Goal: Obtain resource: Download file/media

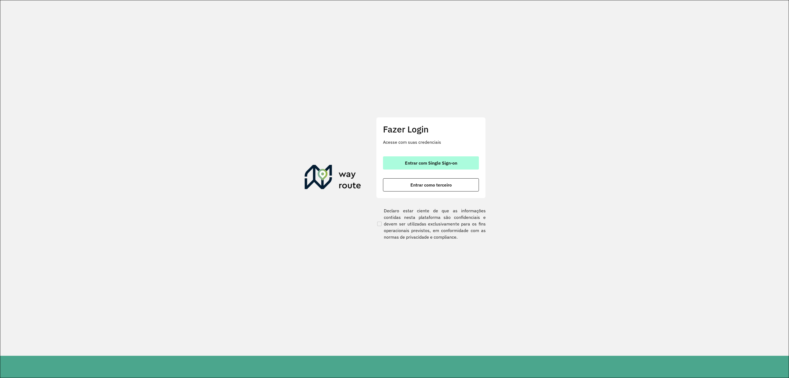
click at [468, 163] on button "Entrar com Single Sign-on" at bounding box center [431, 162] width 96 height 13
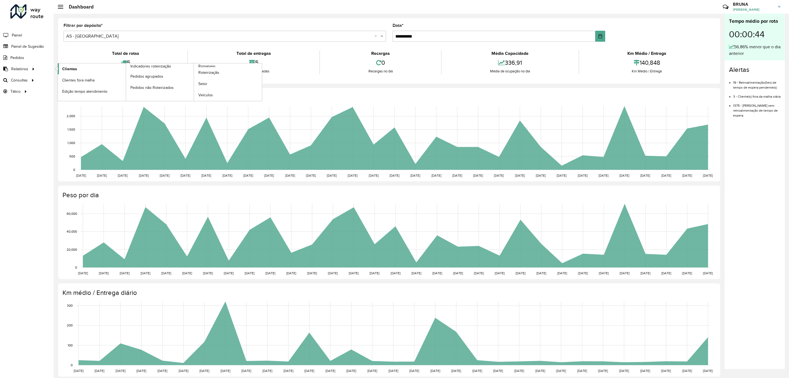
click at [67, 65] on link "Clientes" at bounding box center [92, 68] width 68 height 11
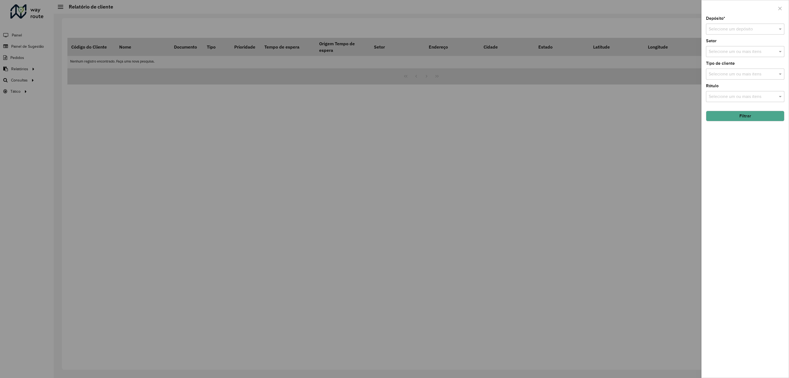
click at [736, 32] on input "text" at bounding box center [740, 29] width 62 height 7
click at [738, 53] on span "CDD Uberlandia" at bounding box center [735, 54] width 53 height 5
click at [750, 118] on button "Filtrar" at bounding box center [745, 116] width 78 height 10
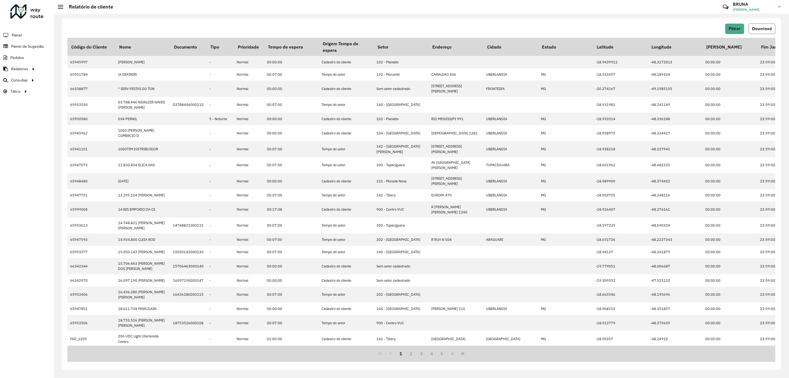
click at [759, 29] on span "Download" at bounding box center [762, 28] width 20 height 5
